Goal: Information Seeking & Learning: Learn about a topic

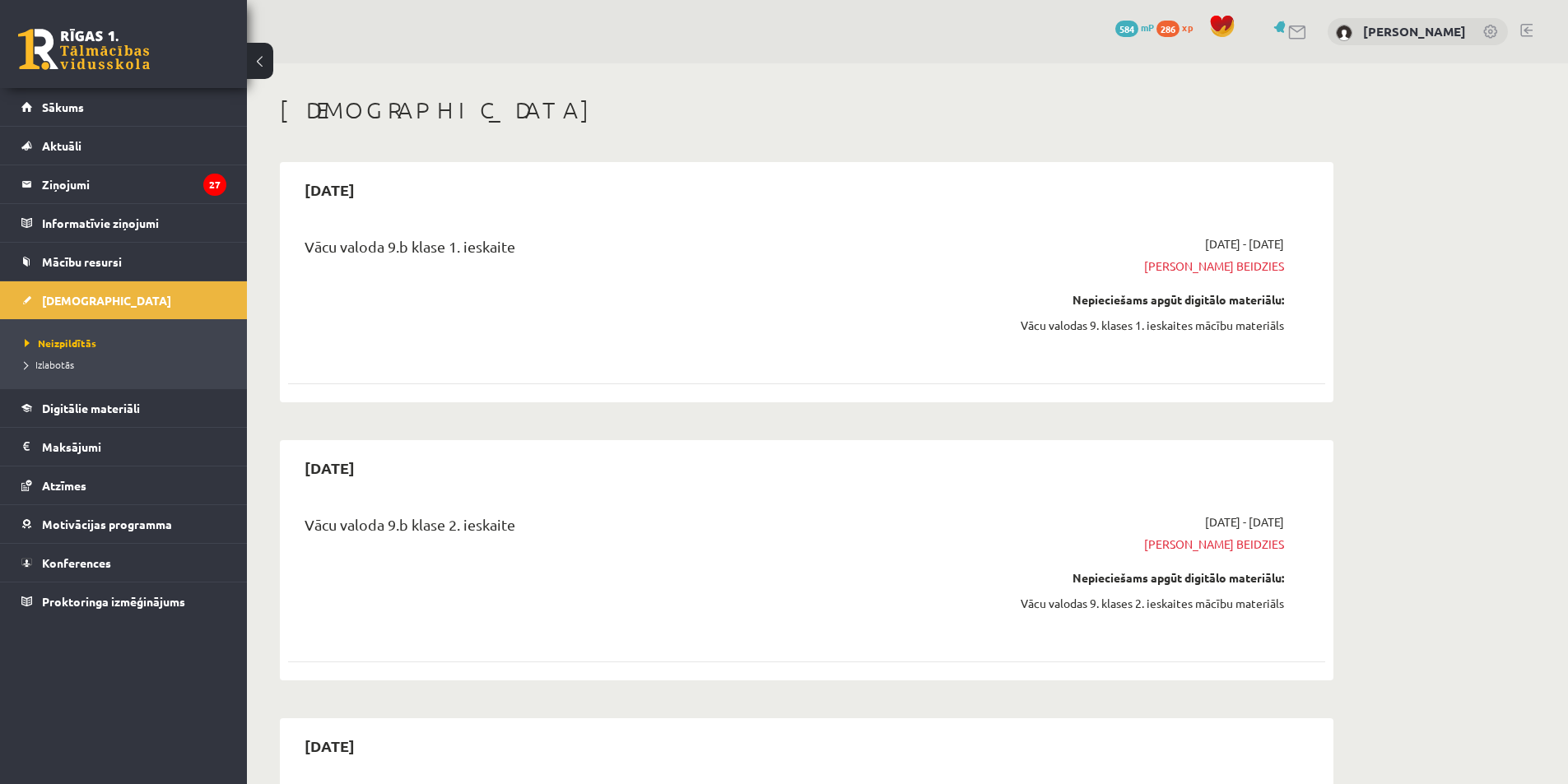
scroll to position [1480, 0]
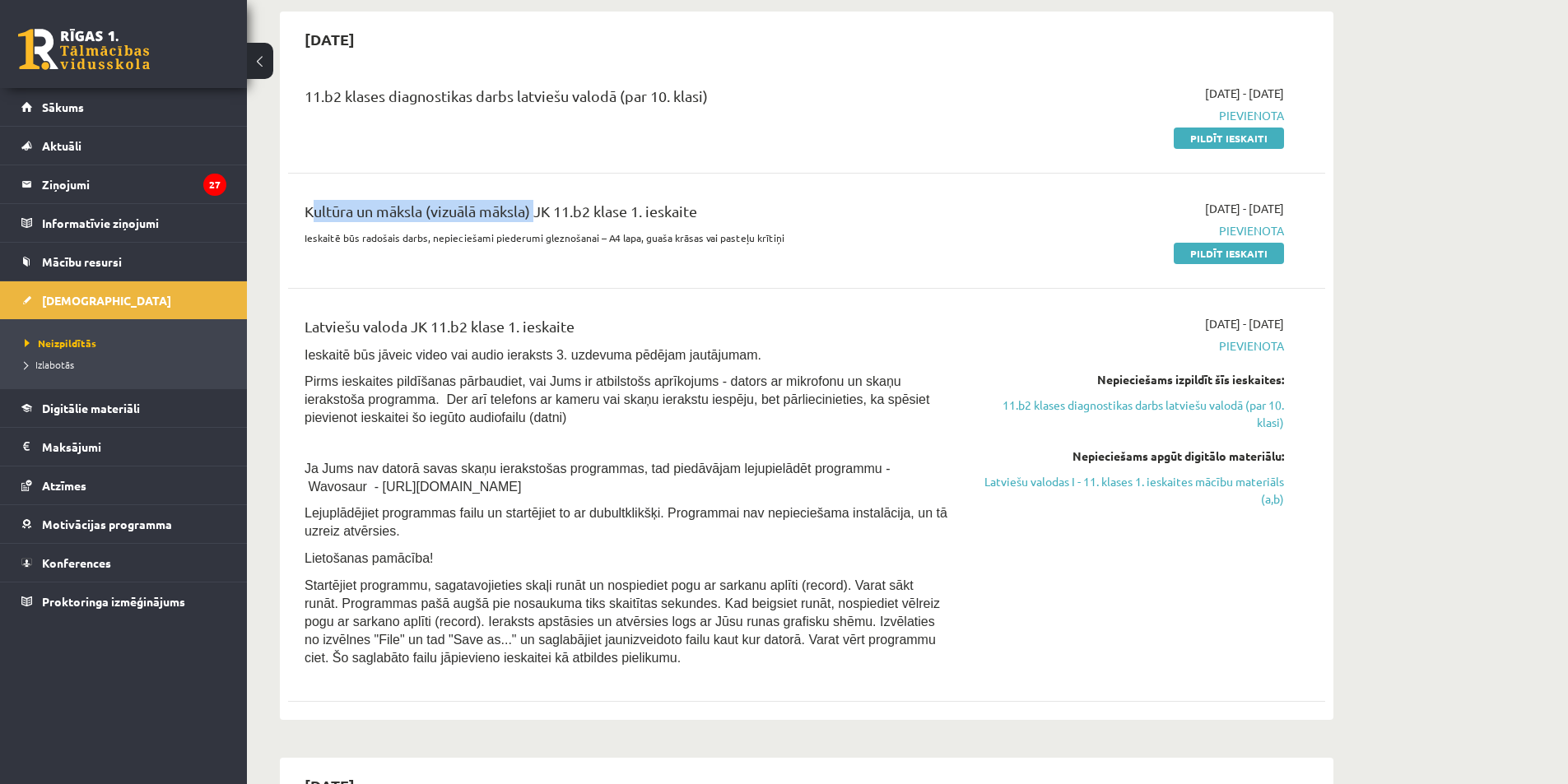
drag, startPoint x: 306, startPoint y: 206, endPoint x: 533, endPoint y: 209, distance: 227.0
click at [533, 209] on div "Kultūra un māksla (vizuālā māksla) JK 11.b2 klase 1. ieskaite" at bounding box center [627, 215] width 645 height 30
copy div "Kultūra un māksla (vizuālā māksla)"
click at [186, 551] on link "Konferences" at bounding box center [124, 563] width 205 height 38
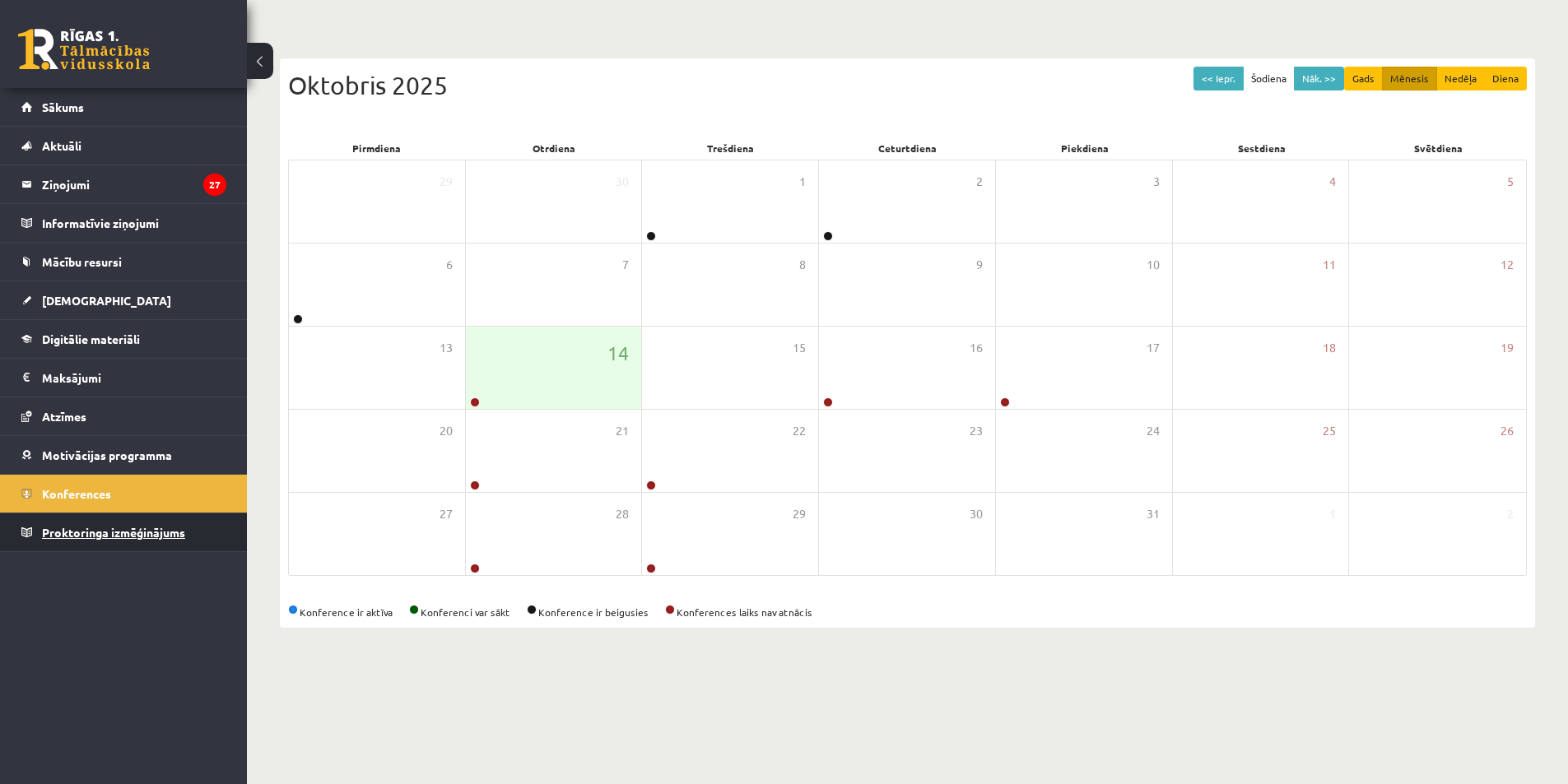
scroll to position [3, 0]
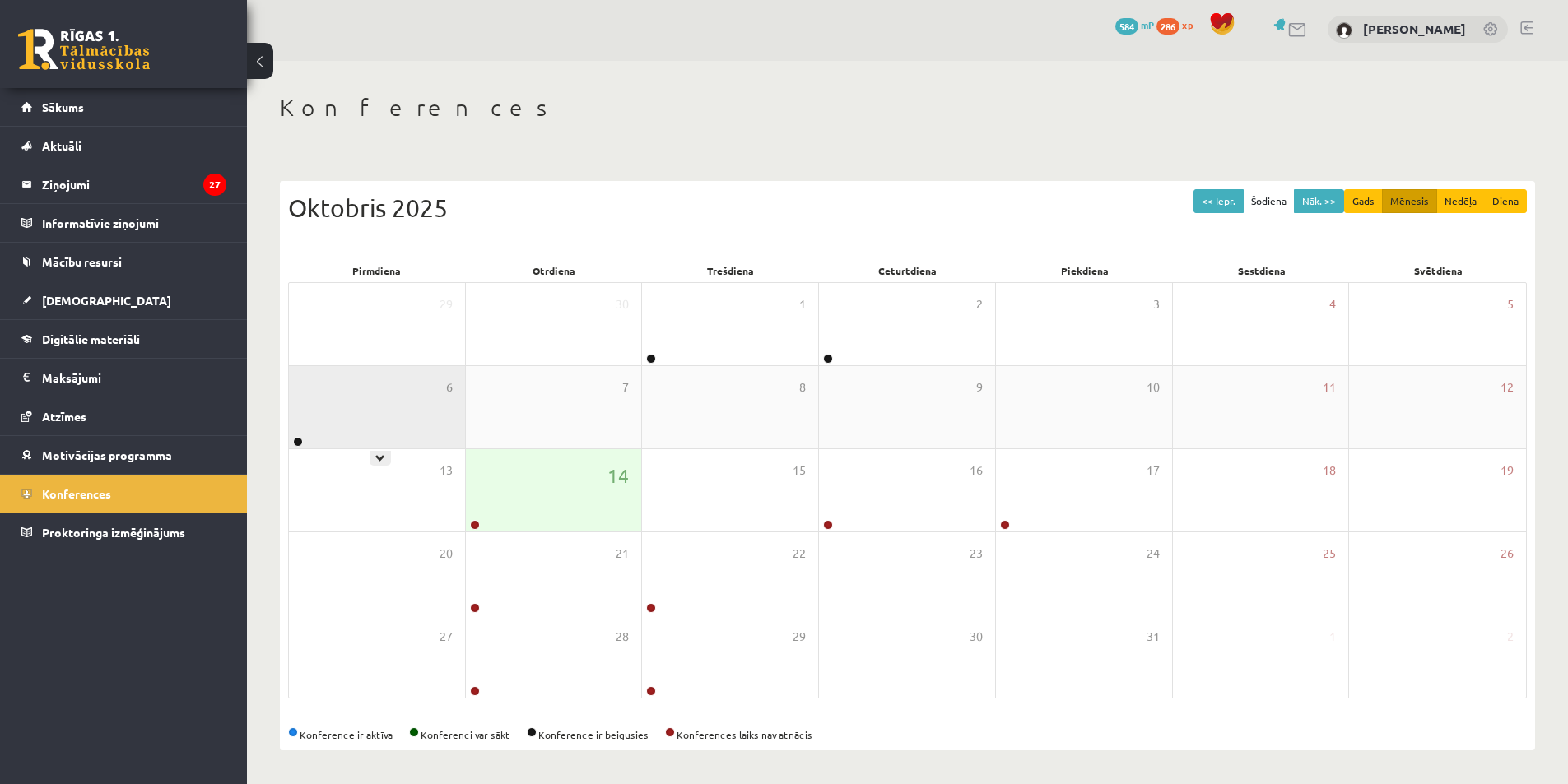
click at [433, 418] on div "6" at bounding box center [377, 407] width 176 height 82
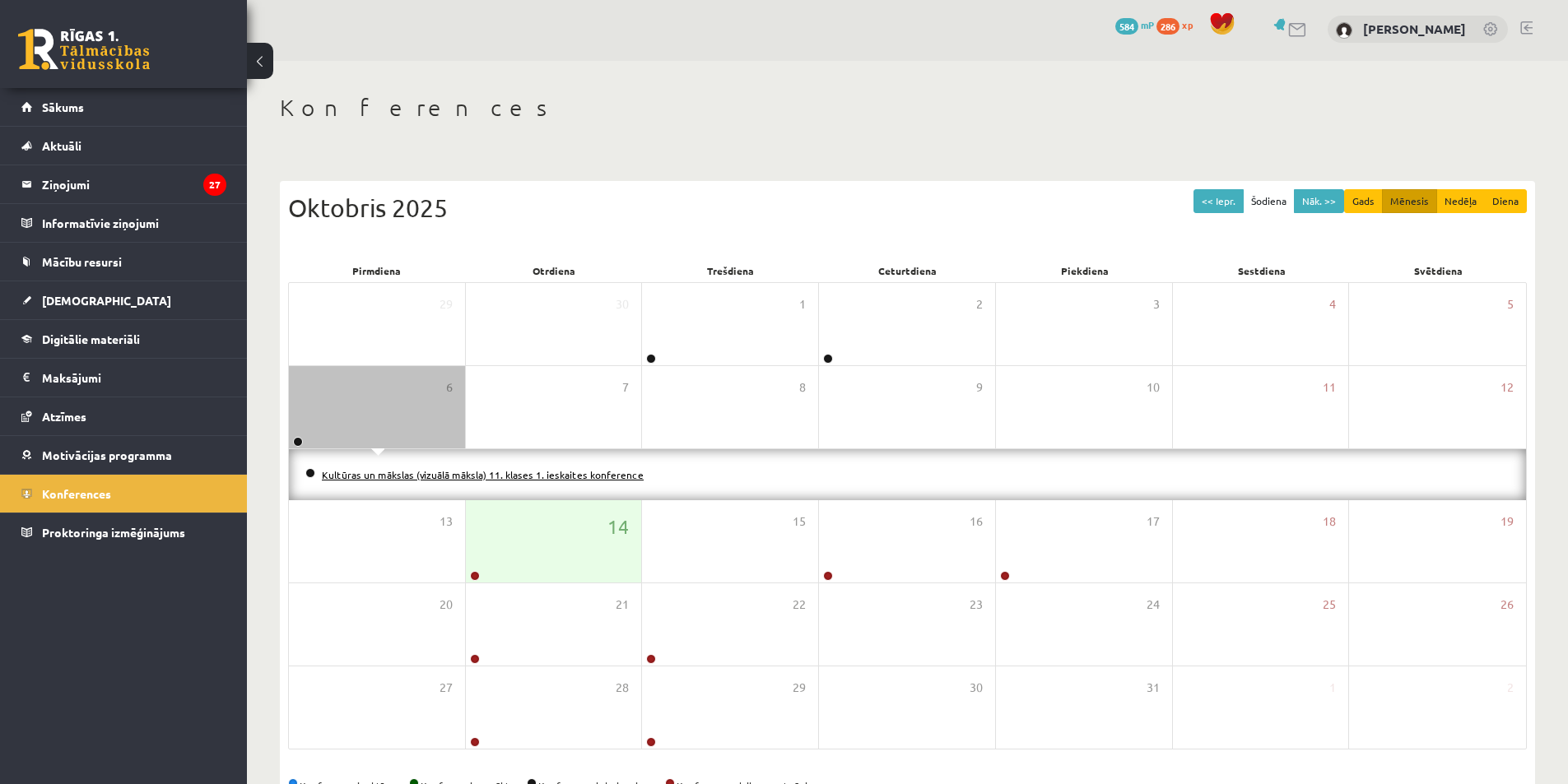
click at [472, 477] on link "Kultūras un mākslas (vizuālā māksla) 11. klases 1. ieskaites konference" at bounding box center [482, 474] width 322 height 13
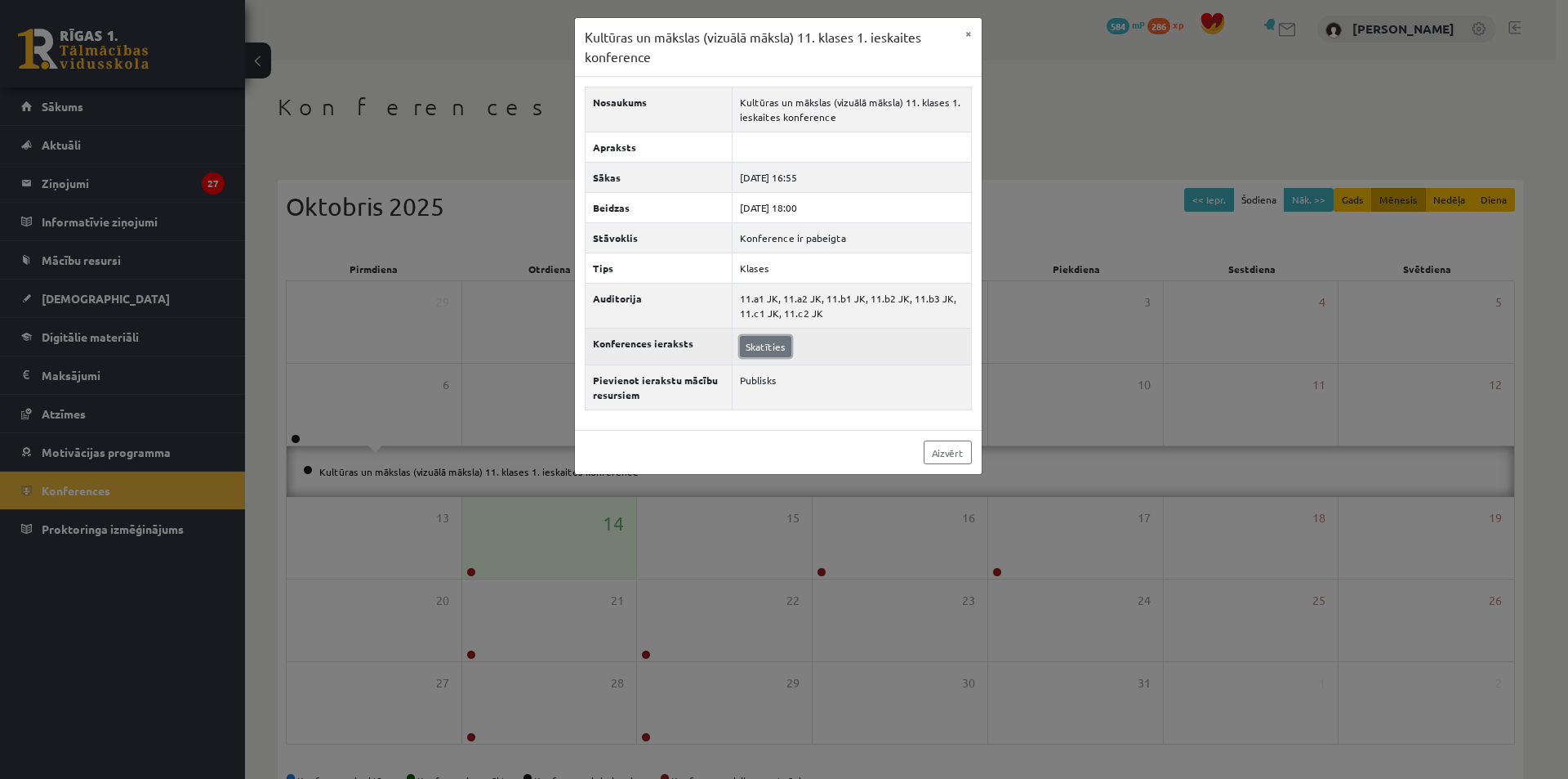
click at [764, 349] on link "Skatīties" at bounding box center [766, 346] width 52 height 21
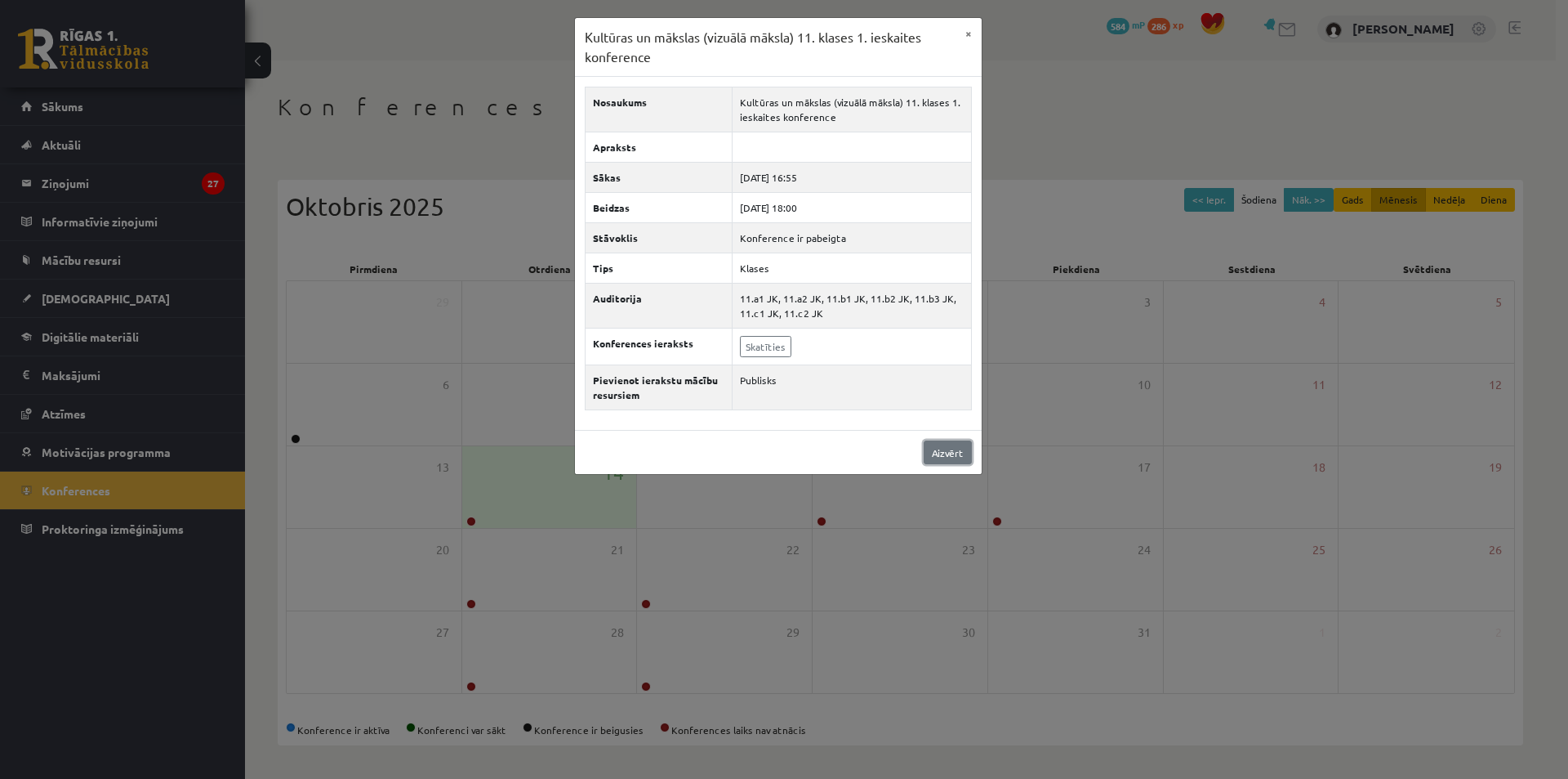
click at [950, 447] on link "Aizvērt" at bounding box center [948, 452] width 48 height 24
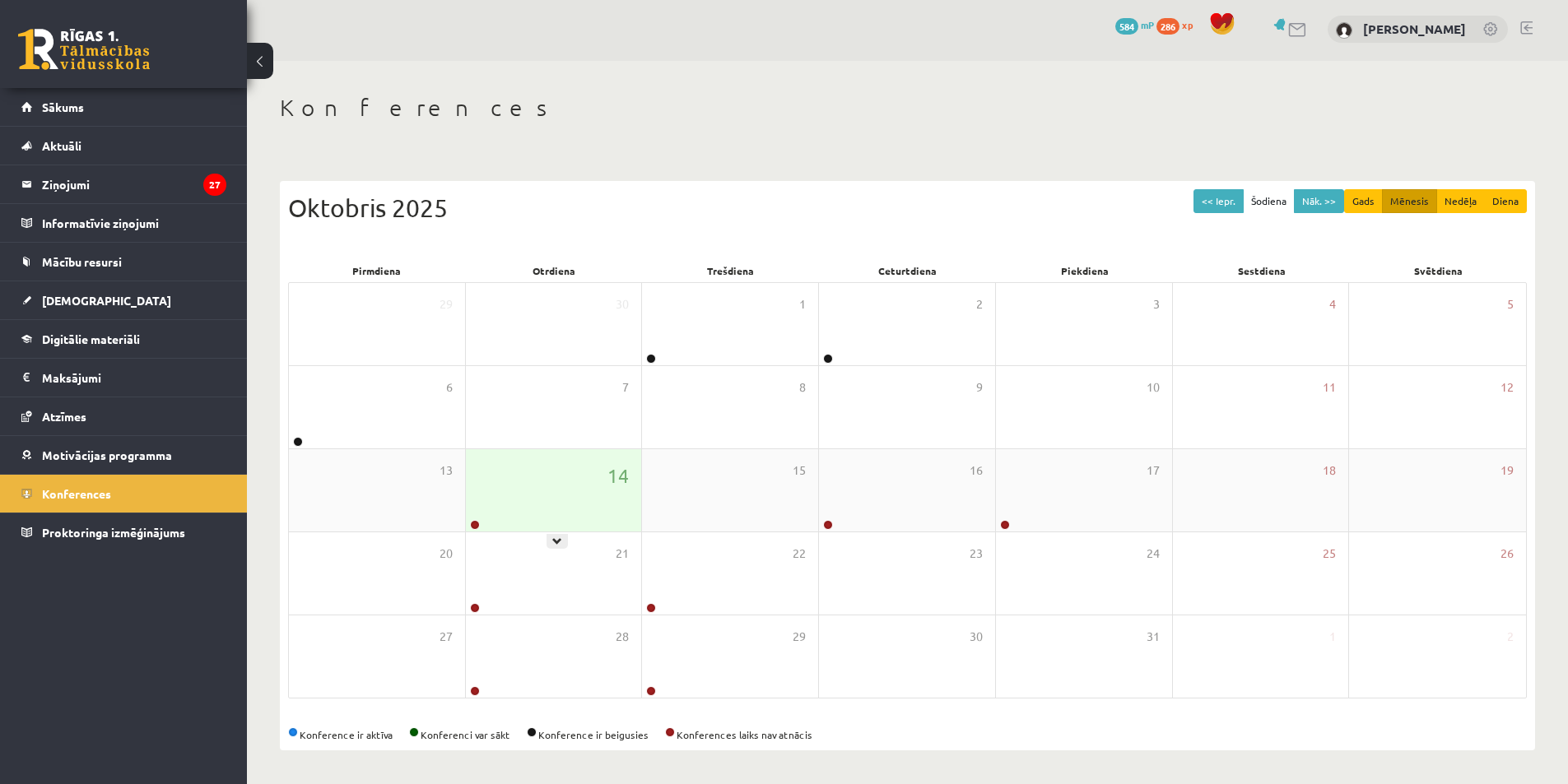
click at [546, 486] on div "14" at bounding box center [554, 490] width 176 height 82
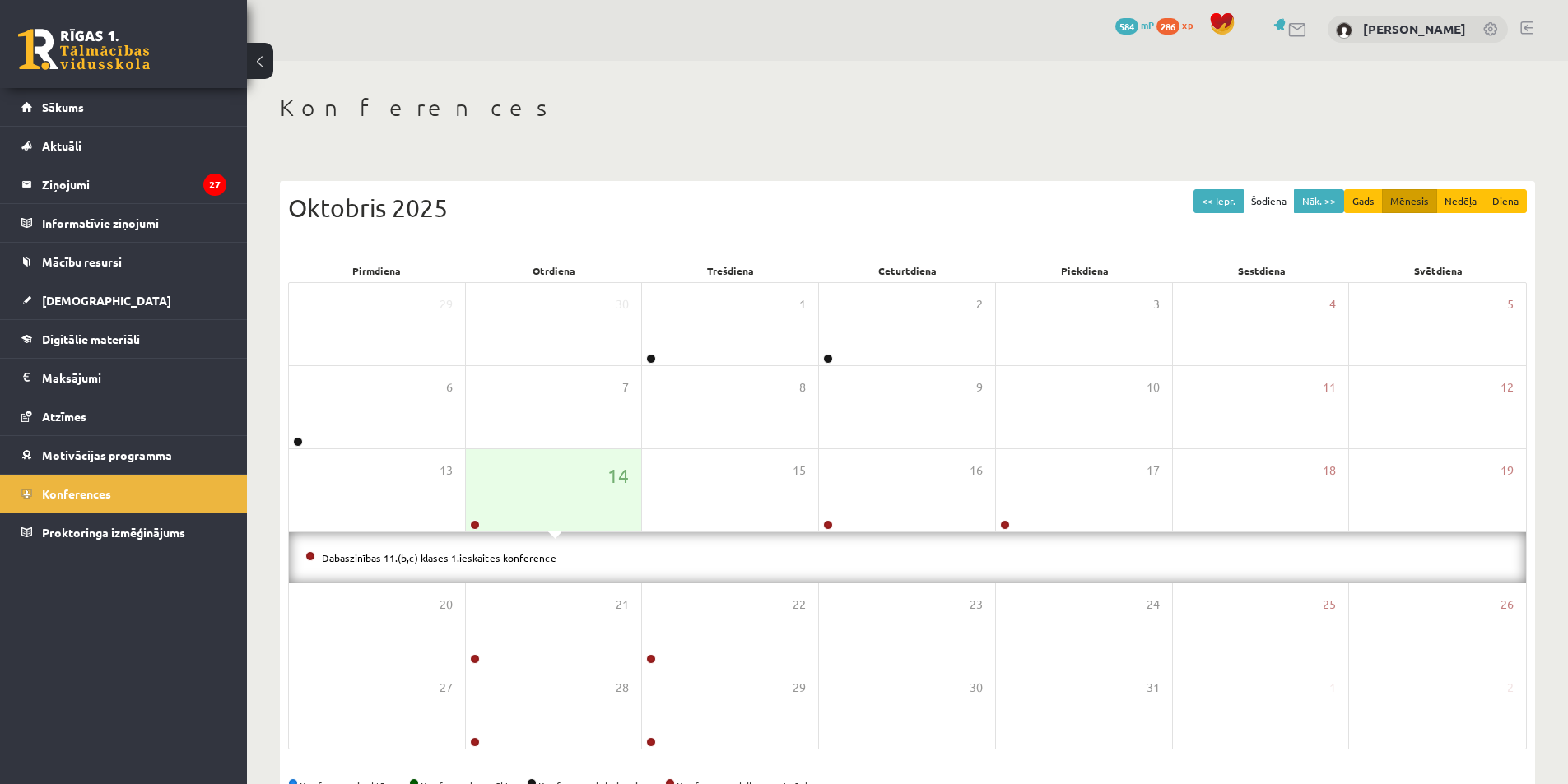
click at [466, 564] on li "Dabaszinības 11.(b,c) klases 1.ieskaites konference" at bounding box center [907, 557] width 1204 height 18
click at [467, 557] on link "Dabaszinības 11.(b,c) klases 1.ieskaites konference" at bounding box center [439, 557] width 235 height 13
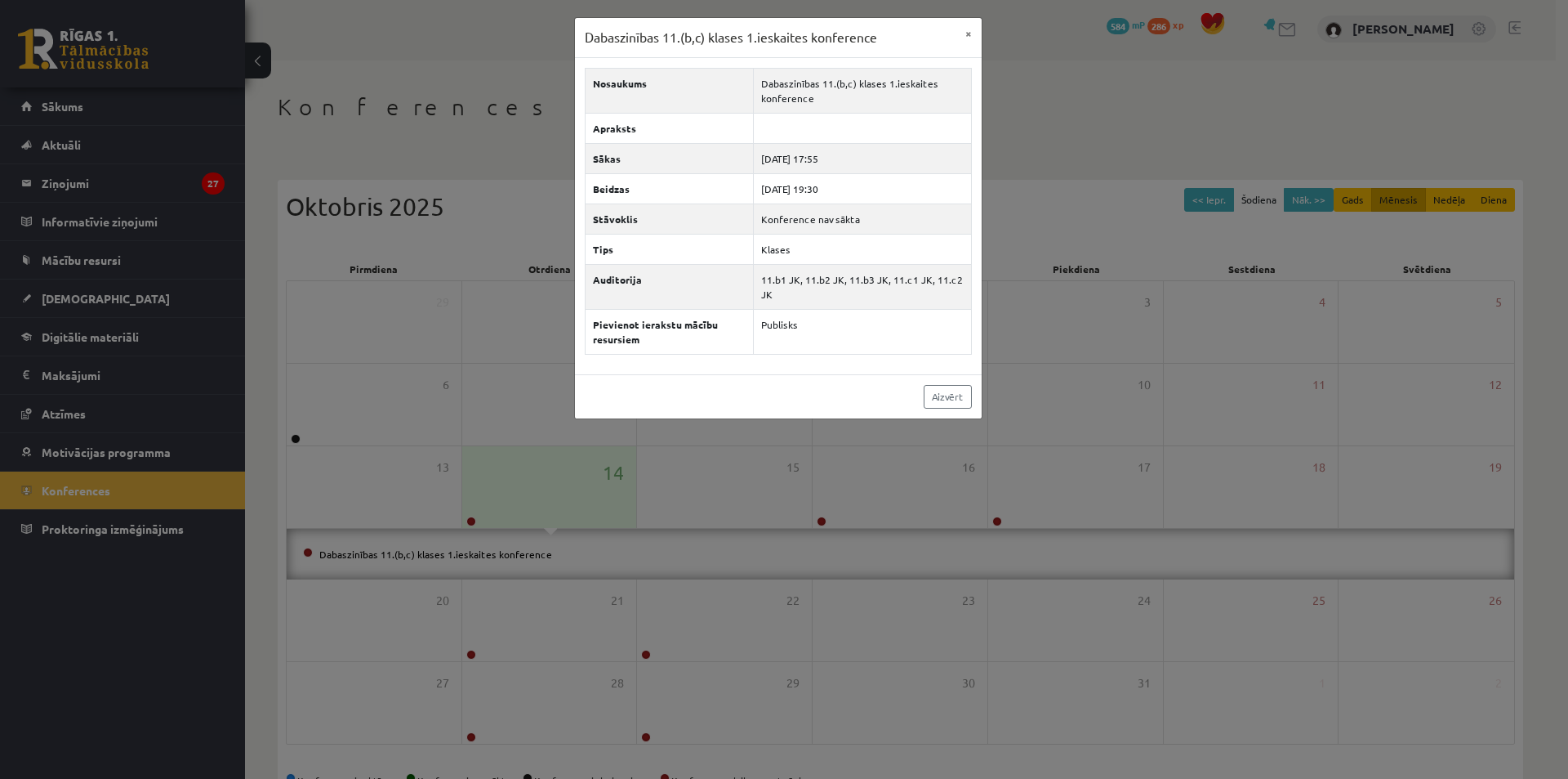
click at [439, 99] on div "Dabaszinības 11.(b,c) klases 1.ieskaites konference × Nosaukums Dabaszinības 11…" at bounding box center [784, 389] width 1568 height 779
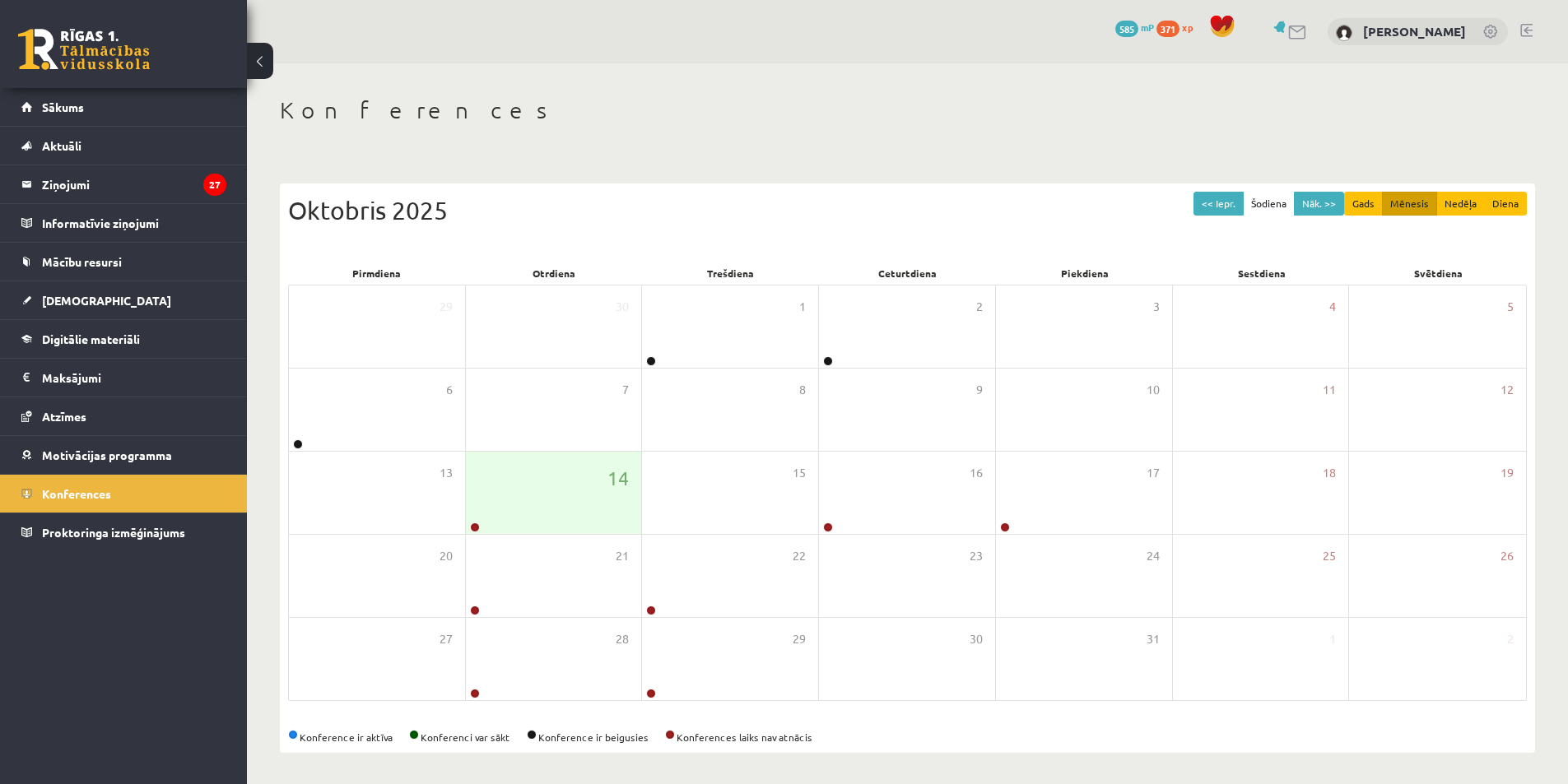
scroll to position [3, 0]
